Goal: Find specific page/section: Find specific page/section

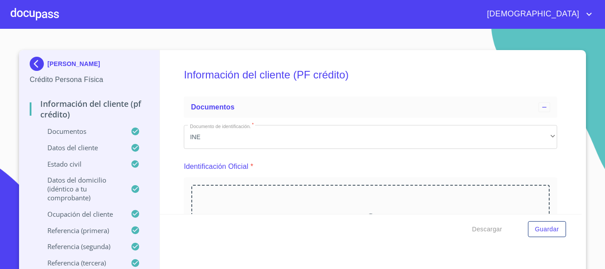
click at [51, 12] on div at bounding box center [35, 14] width 48 height 28
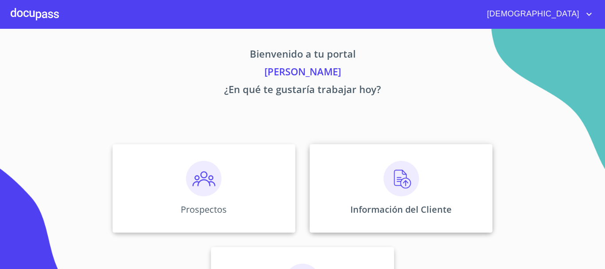
click at [422, 190] on div "Información del Cliente" at bounding box center [401, 188] width 183 height 89
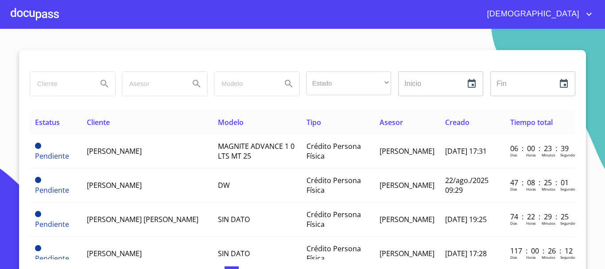
click at [49, 86] on input "search" at bounding box center [60, 84] width 60 height 24
type input "[PERSON_NAME]"
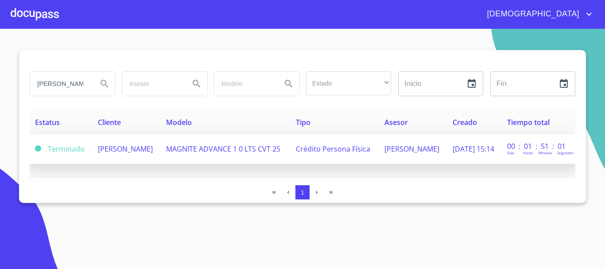
click at [134, 150] on span "[PERSON_NAME]" at bounding box center [125, 149] width 55 height 10
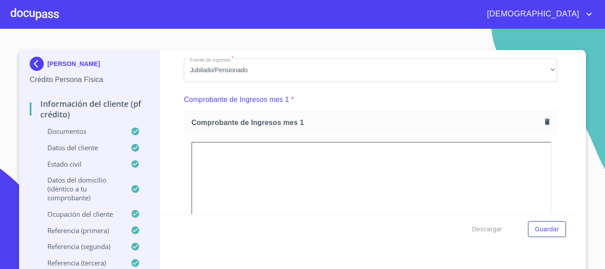
scroll to position [928, 0]
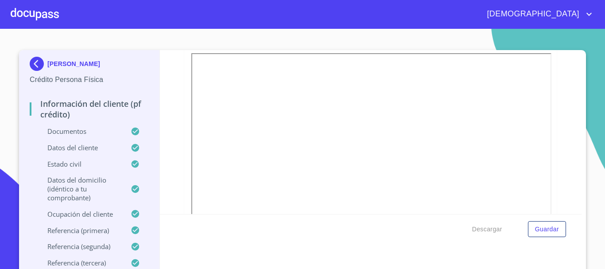
click at [35, 13] on div at bounding box center [35, 14] width 48 height 28
